Goal: Transaction & Acquisition: Purchase product/service

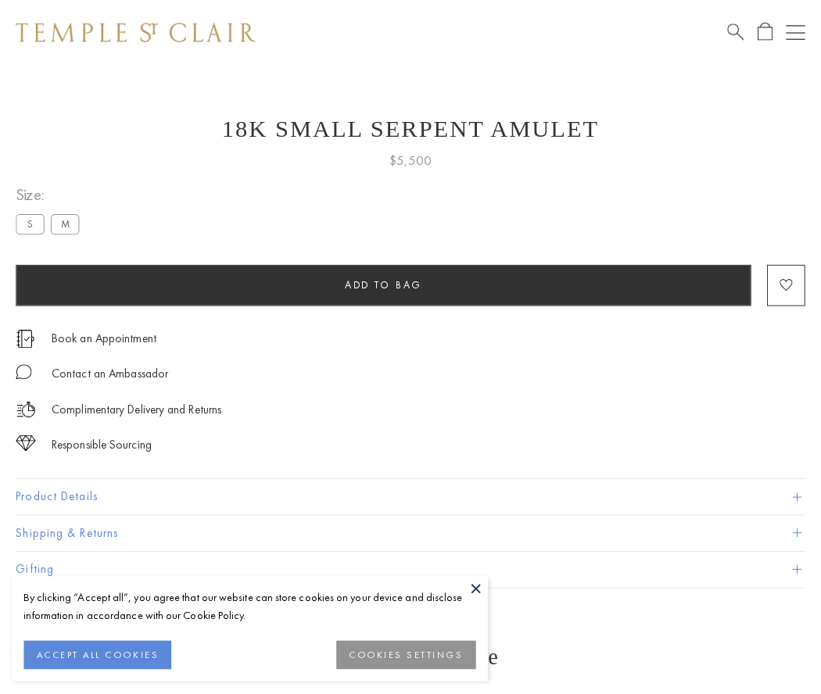
scroll to position [6, 0]
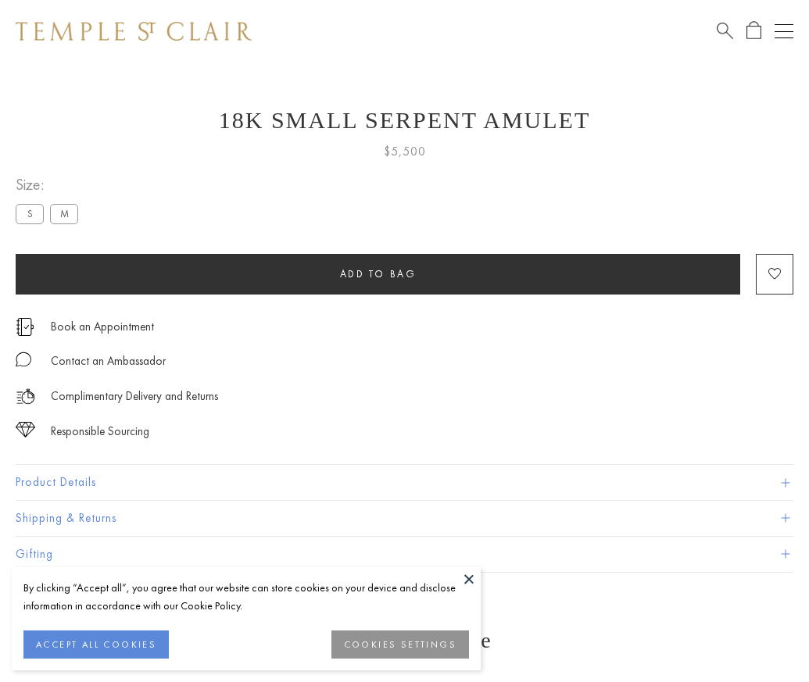
click at [377, 274] on span "Add to bag" at bounding box center [378, 273] width 77 height 13
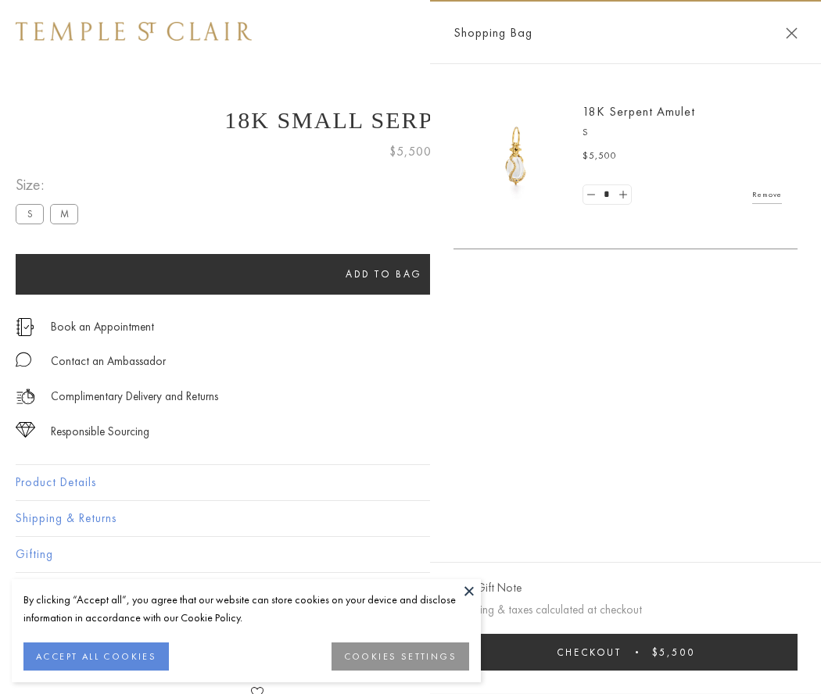
click at [621, 652] on span "Checkout" at bounding box center [588, 652] width 65 height 13
